Goal: Information Seeking & Learning: Check status

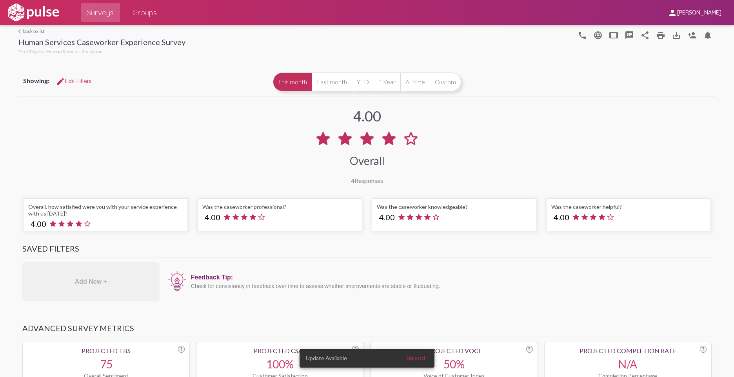
click at [30, 28] on link "arrow_back_ios back to list" at bounding box center [101, 31] width 167 height 6
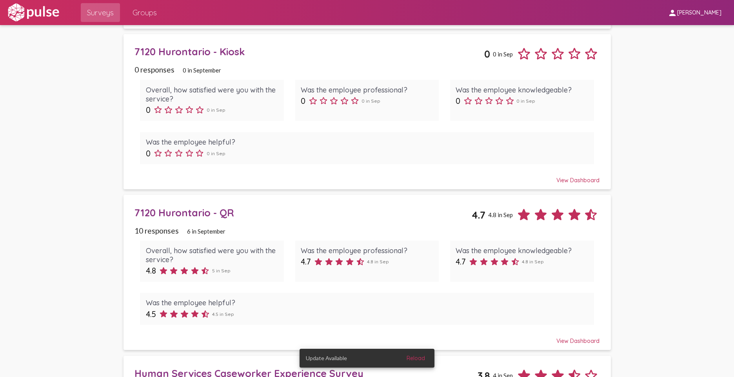
scroll to position [274, 0]
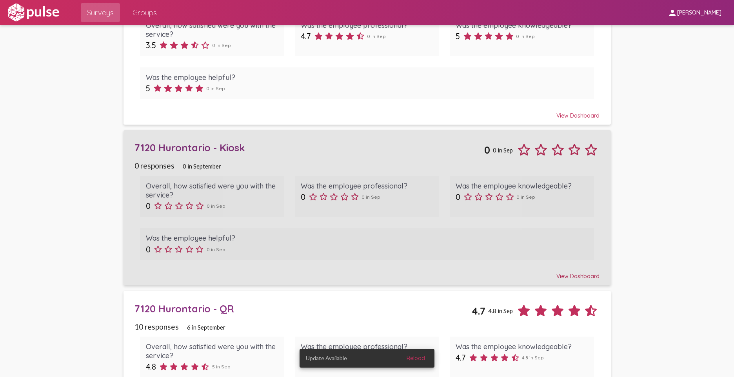
click at [301, 161] on div "0 responses 0 in September" at bounding box center [366, 165] width 465 height 9
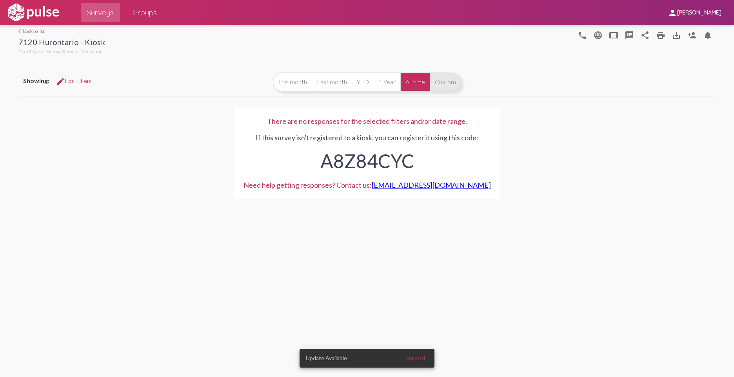
click at [447, 86] on button "Custom" at bounding box center [445, 82] width 31 height 19
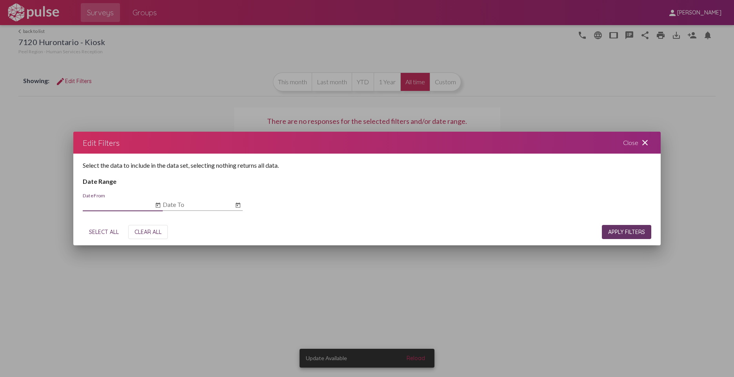
click at [159, 206] on icon "Open calendar" at bounding box center [158, 205] width 6 height 9
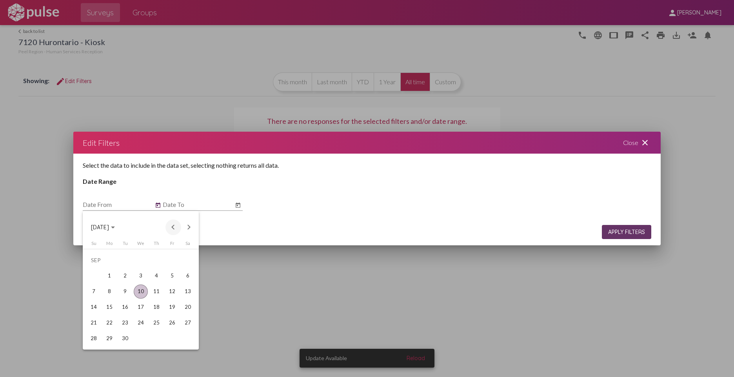
click at [177, 225] on button "Previous month" at bounding box center [173, 228] width 16 height 16
click at [178, 225] on button "Previous month" at bounding box center [173, 228] width 16 height 16
click at [161, 260] on div "1" at bounding box center [156, 260] width 14 height 14
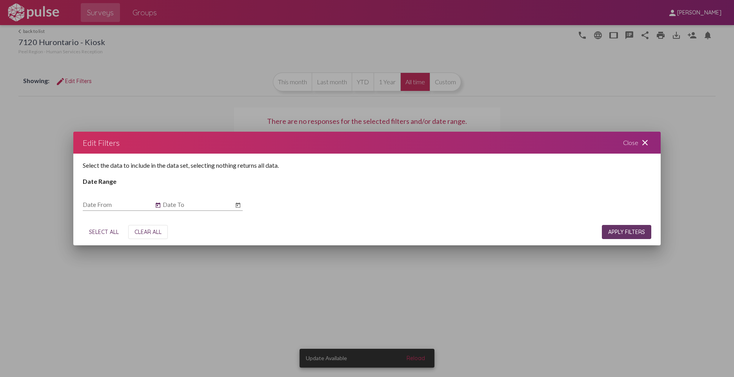
type input "[DATE]"
click at [241, 208] on icon "Open calendar" at bounding box center [238, 205] width 6 height 9
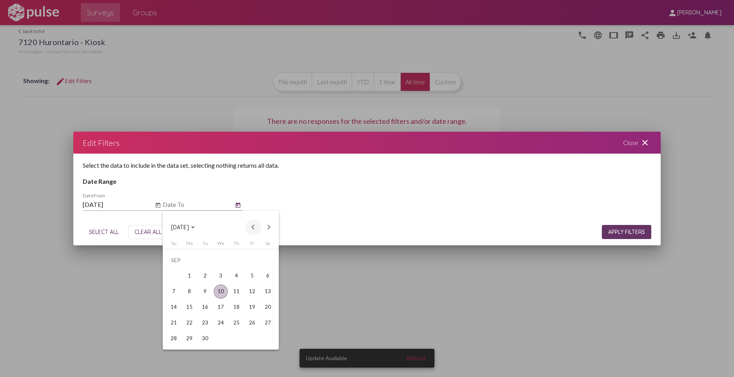
click at [252, 228] on button "Previous month" at bounding box center [253, 228] width 16 height 16
click at [249, 324] on div "29" at bounding box center [252, 323] width 14 height 14
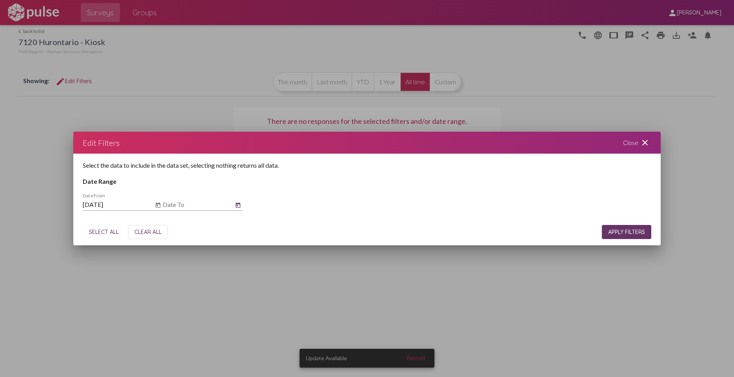
type input "[DATE]"
click at [628, 236] on button "APPLY FILTERS" at bounding box center [626, 232] width 49 height 14
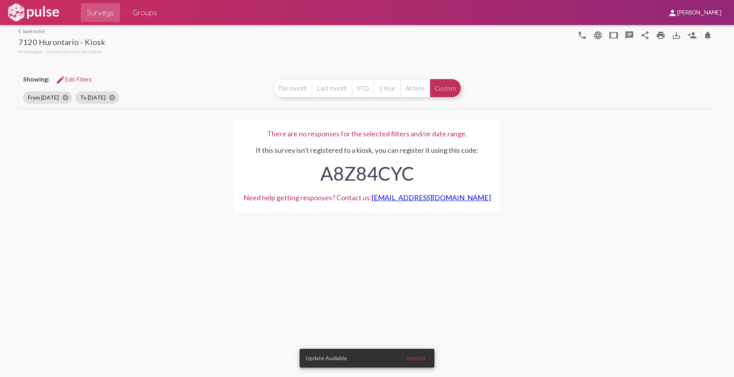
click at [26, 30] on link "arrow_back_ios back to list" at bounding box center [61, 31] width 87 height 6
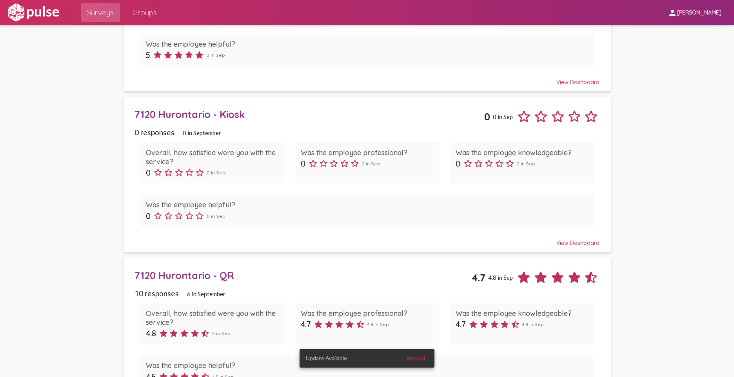
scroll to position [314, 0]
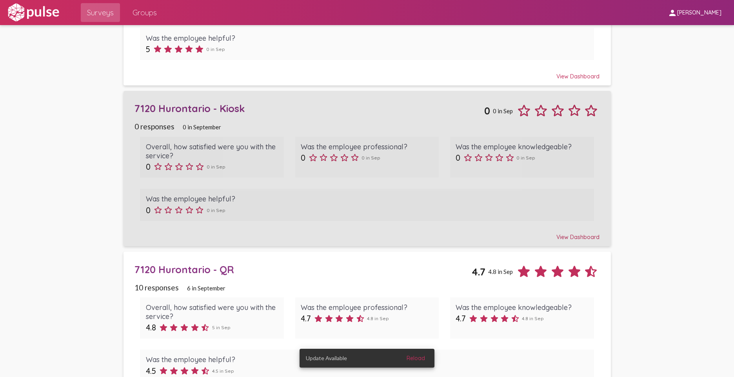
click at [269, 103] on div "7120 Hurontario - Kiosk" at bounding box center [309, 108] width 350 height 12
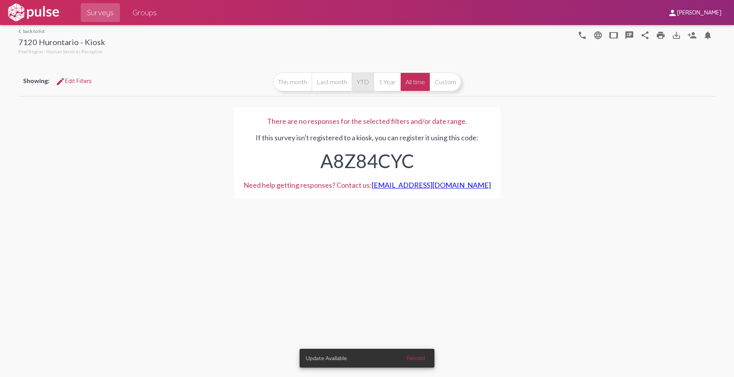
click at [361, 82] on button "YTD" at bounding box center [363, 82] width 22 height 19
click at [180, 182] on div "There are no responses for the selected filters and/or date range. If this surv…" at bounding box center [366, 153] width 697 height 110
click at [30, 30] on link "arrow_back_ios back to list" at bounding box center [61, 31] width 87 height 6
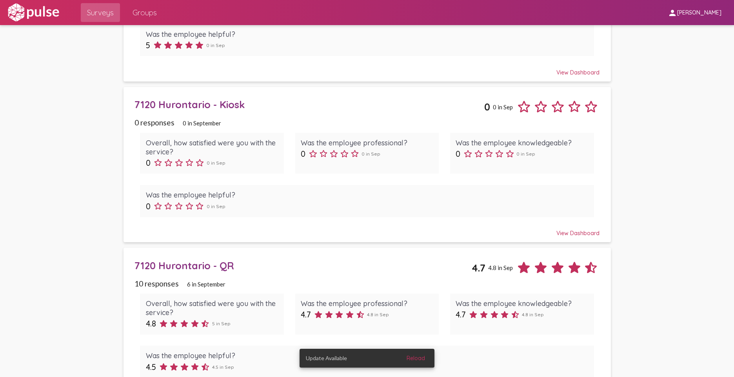
scroll to position [392, 0]
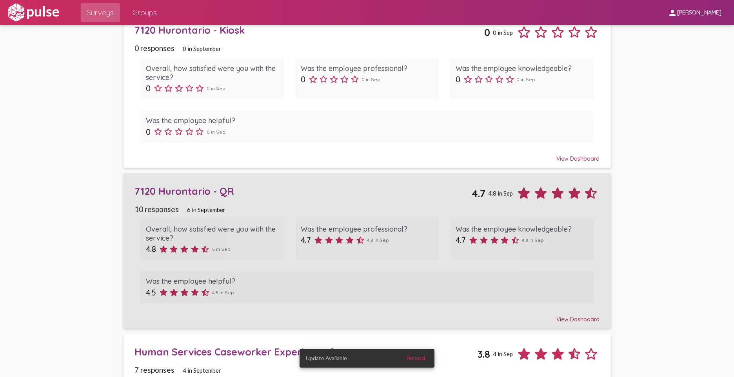
click at [269, 198] on div "7120 Hurontario - QR 4.7 4.8 in Sep" at bounding box center [366, 190] width 465 height 23
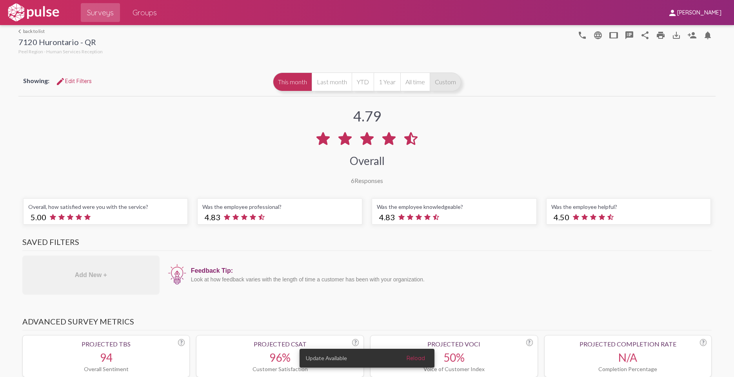
click at [436, 84] on button "Custom" at bounding box center [445, 82] width 31 height 19
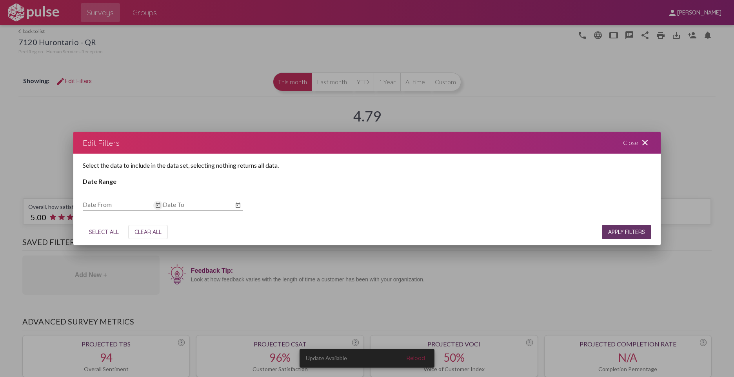
click at [160, 206] on icon "Open calendar" at bounding box center [158, 204] width 5 height 5
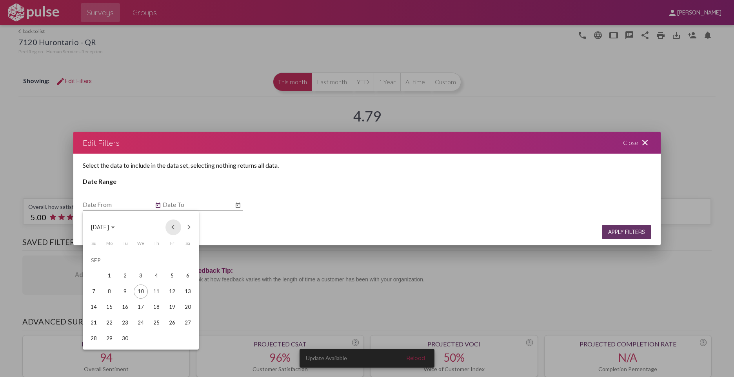
click at [169, 227] on button "Previous month" at bounding box center [173, 228] width 16 height 16
click at [175, 227] on button "Previous month" at bounding box center [173, 228] width 16 height 16
click at [159, 261] on div "1" at bounding box center [156, 260] width 14 height 14
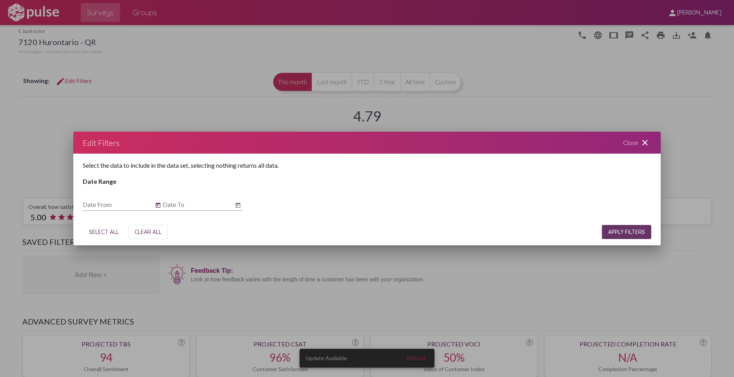
type input "[DATE]"
click at [236, 204] on icon "Open calendar" at bounding box center [238, 204] width 5 height 5
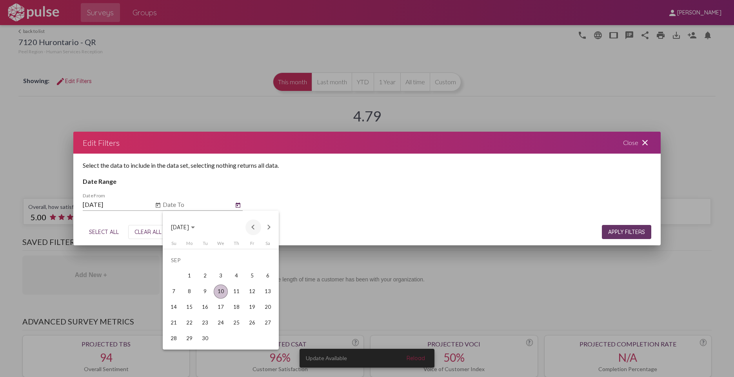
click at [257, 225] on button "Previous month" at bounding box center [253, 228] width 16 height 16
click at [251, 325] on div "29" at bounding box center [252, 323] width 14 height 14
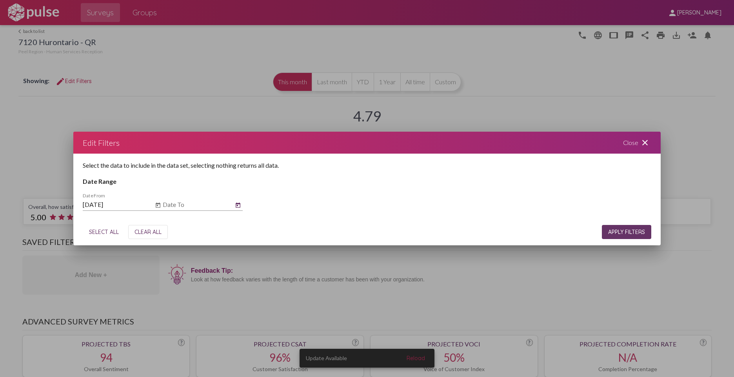
type input "[DATE]"
click at [609, 232] on span "APPLY FILTERS" at bounding box center [626, 232] width 37 height 7
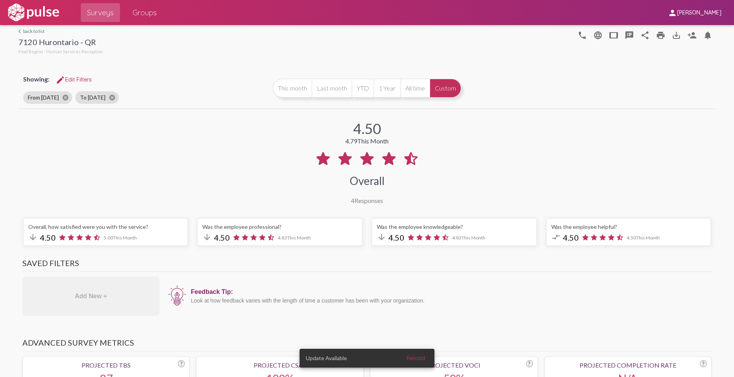
click at [25, 33] on link "arrow_back_ios back to list" at bounding box center [60, 31] width 84 height 6
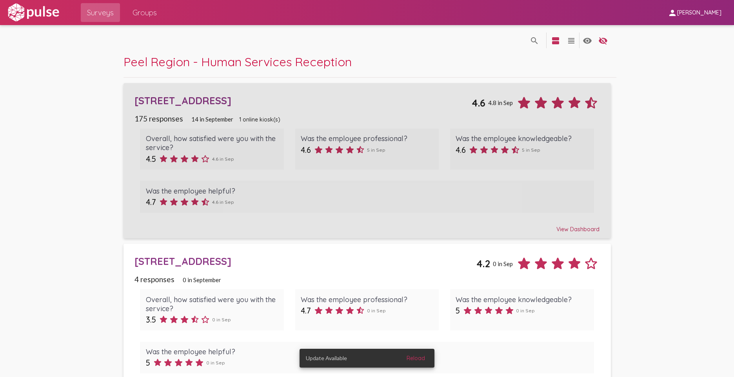
click at [280, 106] on div "[STREET_ADDRESS]" at bounding box center [302, 100] width 337 height 12
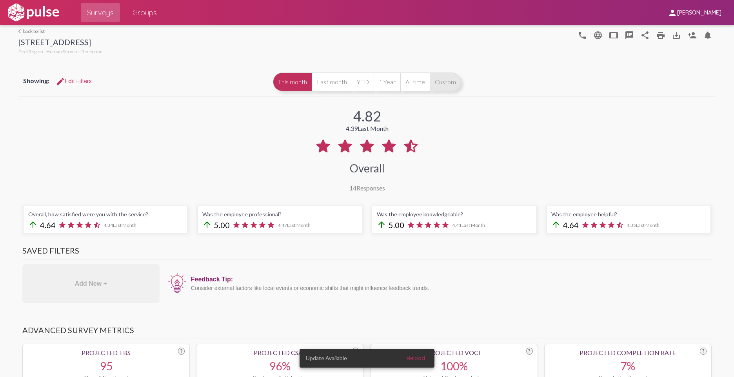
click at [445, 84] on button "Custom" at bounding box center [445, 82] width 31 height 19
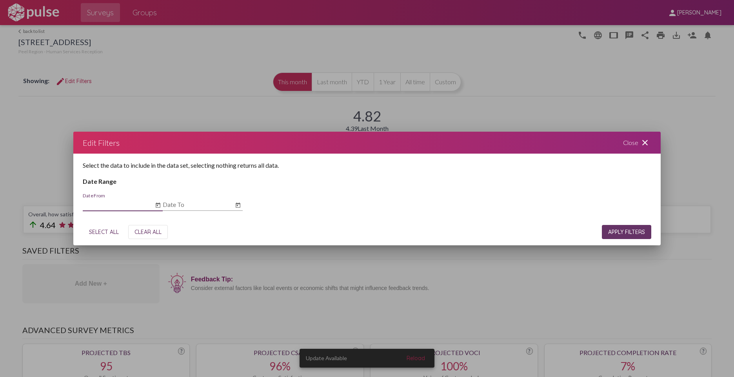
click at [157, 206] on icon "Open calendar" at bounding box center [158, 205] width 6 height 9
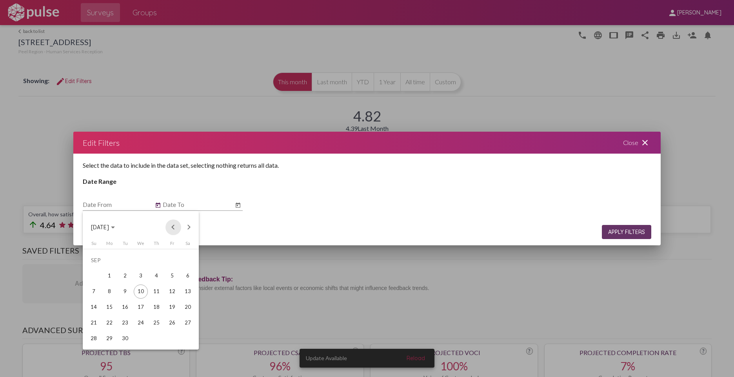
click at [172, 225] on button "Previous month" at bounding box center [173, 228] width 16 height 16
click at [174, 228] on button "Previous month" at bounding box center [173, 228] width 16 height 16
click at [158, 257] on div "1" at bounding box center [156, 260] width 14 height 14
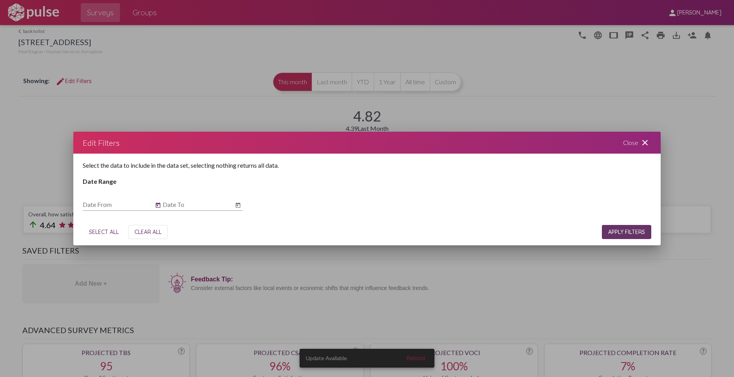
type input "[DATE]"
click at [237, 202] on icon "Open calendar" at bounding box center [238, 205] width 6 height 9
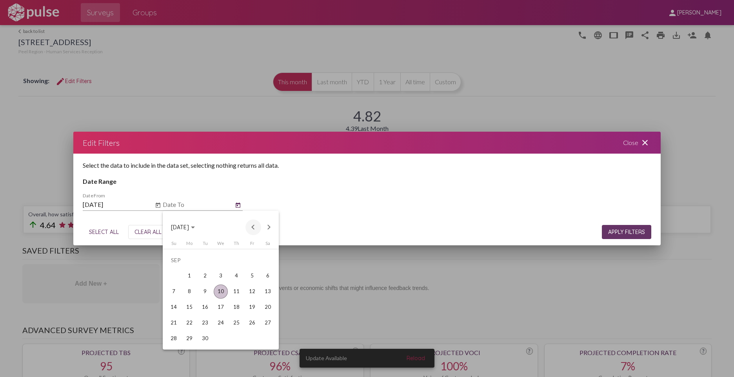
click at [256, 227] on button "Previous month" at bounding box center [253, 228] width 16 height 16
click at [258, 324] on div "29" at bounding box center [252, 323] width 14 height 14
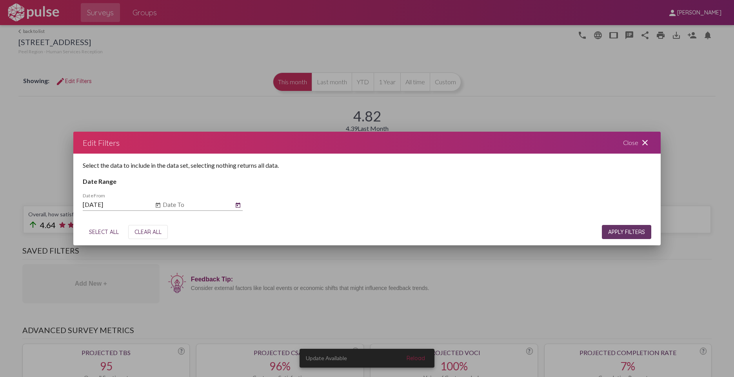
type input "[DATE]"
click at [614, 229] on span "APPLY FILTERS" at bounding box center [626, 232] width 37 height 7
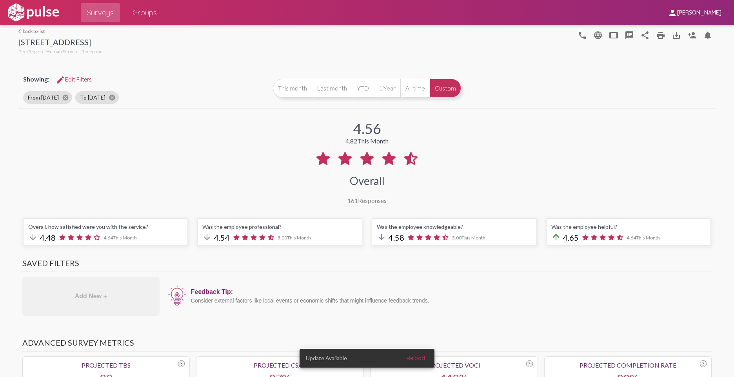
click at [41, 31] on link "arrow_back_ios back to list" at bounding box center [60, 31] width 84 height 6
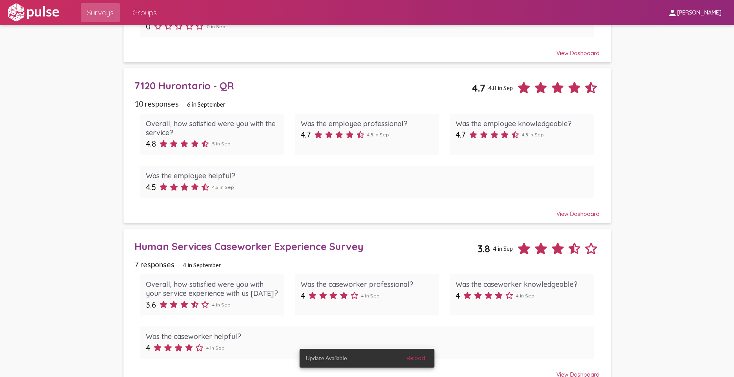
scroll to position [510, 0]
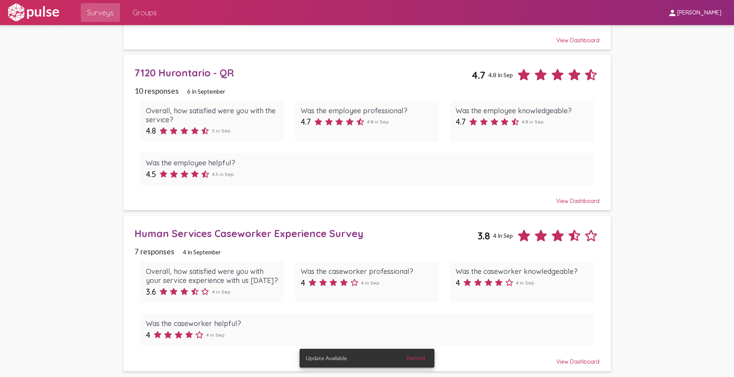
click at [379, 239] on div "Human Services Caseworker Experience Survey" at bounding box center [305, 233] width 343 height 12
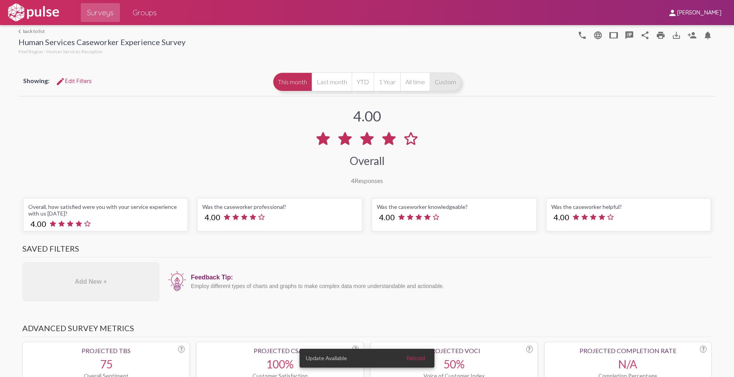
click at [451, 79] on button "Custom" at bounding box center [445, 82] width 31 height 19
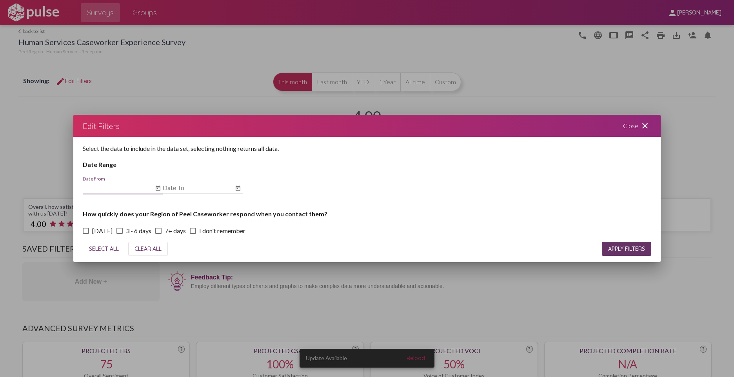
click at [157, 186] on icon "Open calendar" at bounding box center [158, 188] width 5 height 5
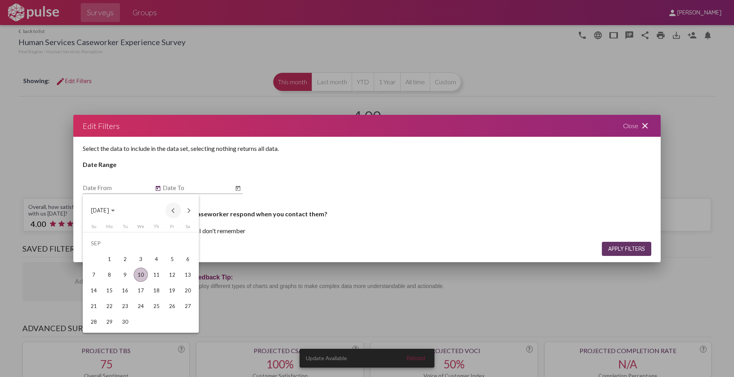
click at [171, 211] on button "Previous month" at bounding box center [173, 211] width 16 height 16
click at [155, 239] on div "1" at bounding box center [156, 243] width 14 height 14
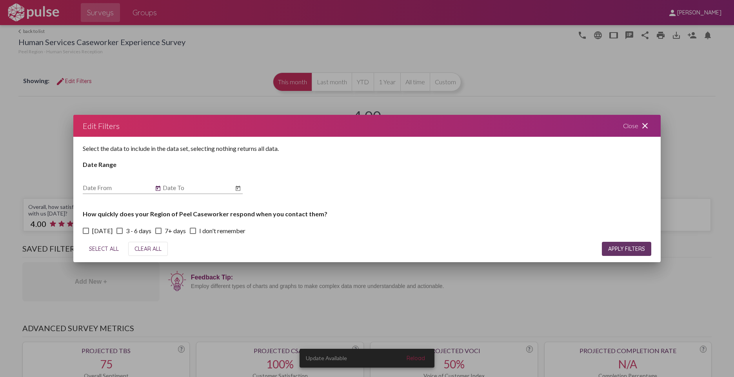
type input "[DATE]"
click at [236, 188] on icon "Open calendar" at bounding box center [238, 188] width 6 height 9
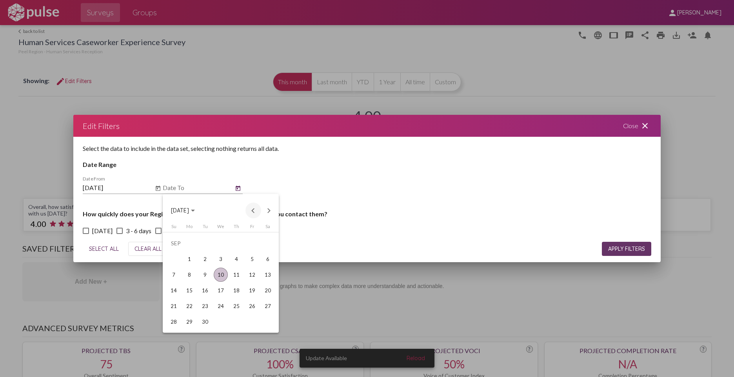
click at [254, 210] on button "Previous month" at bounding box center [253, 211] width 16 height 16
click at [249, 304] on div "29" at bounding box center [252, 306] width 14 height 14
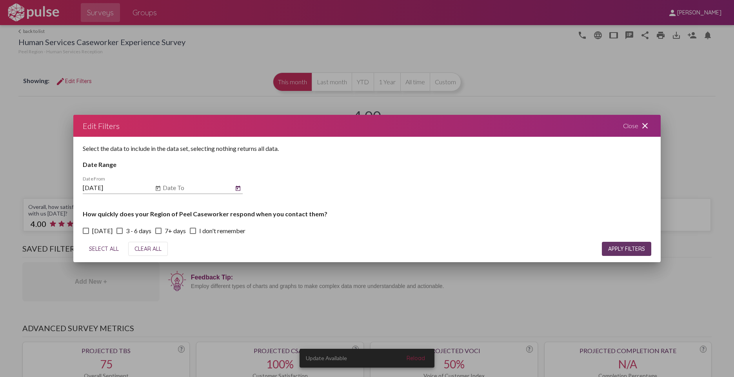
type input "[DATE]"
click at [626, 253] on button "APPLY FILTERS" at bounding box center [626, 249] width 49 height 14
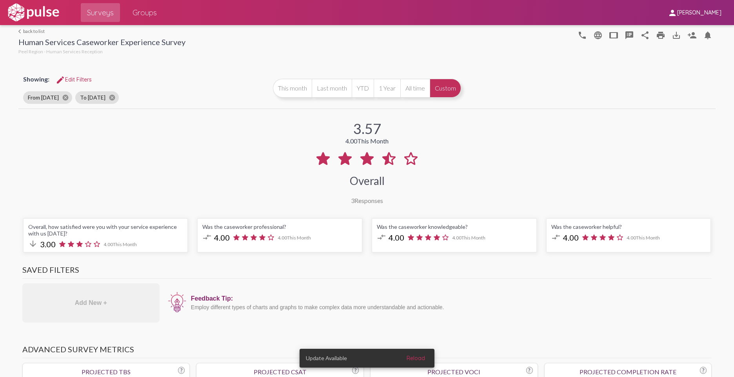
click at [29, 28] on div "arrow_back_ios back to list Human Services Caseworker Experience Survey Peel Re…" at bounding box center [366, 40] width 697 height 31
click at [30, 31] on link "arrow_back_ios back to list" at bounding box center [101, 31] width 167 height 6
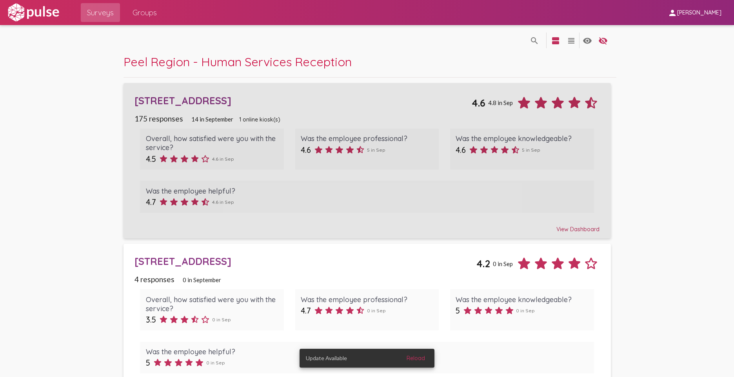
click at [262, 100] on div "[STREET_ADDRESS]" at bounding box center [302, 100] width 337 height 12
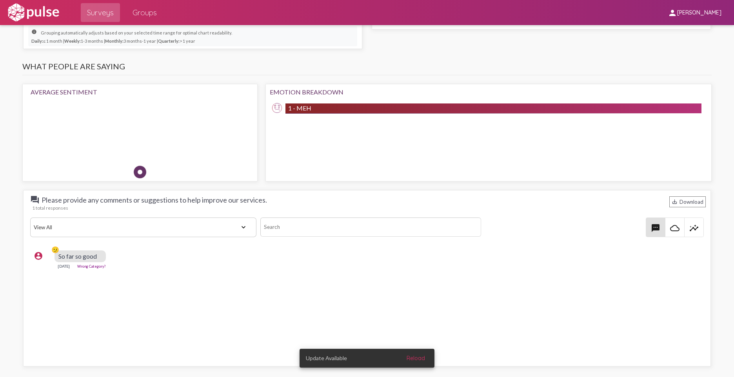
scroll to position [586, 0]
